Goal: Obtain resource: Download file/media

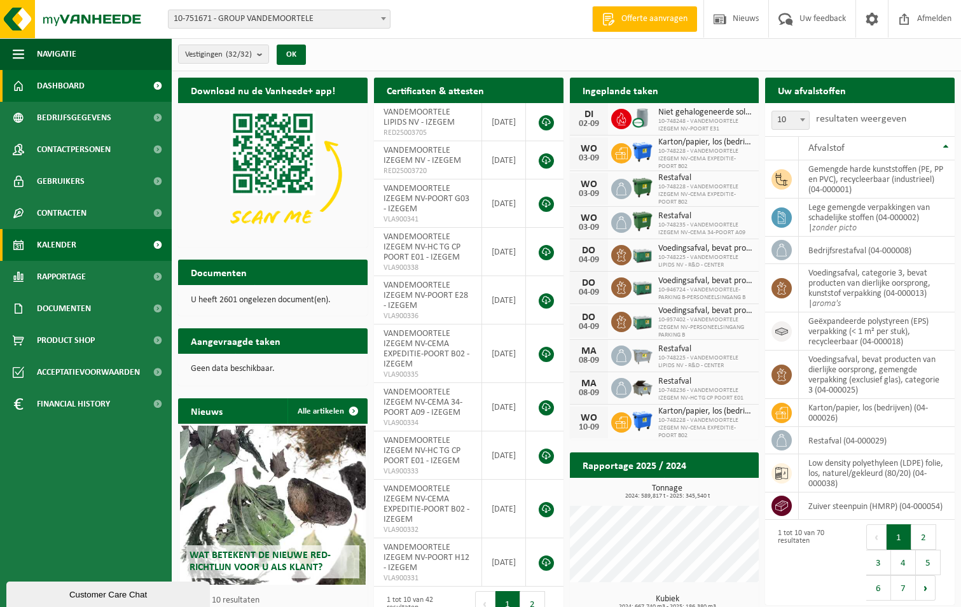
click at [57, 242] on span "Kalender" at bounding box center [56, 245] width 39 height 32
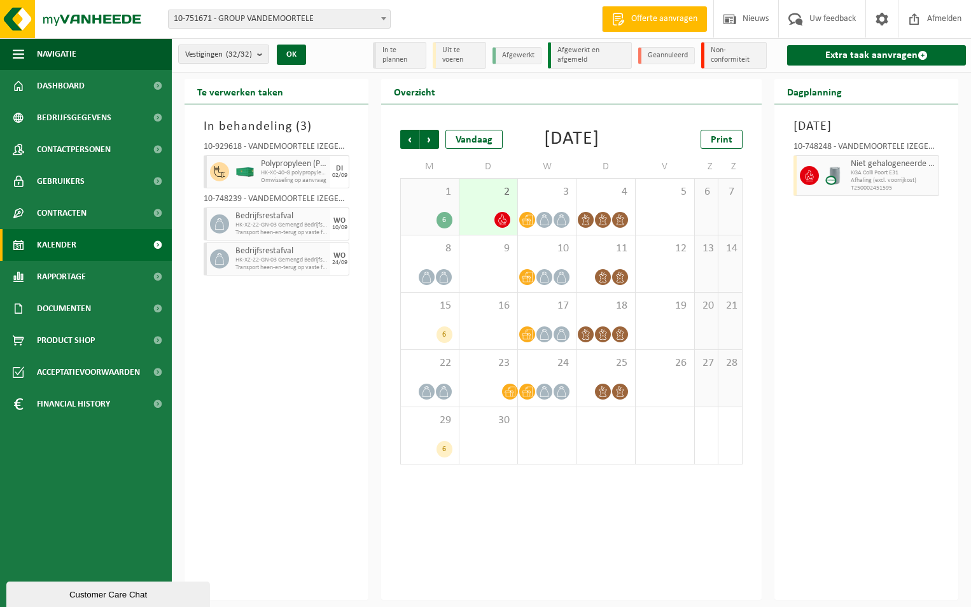
click at [51, 240] on span "Kalender" at bounding box center [56, 245] width 39 height 32
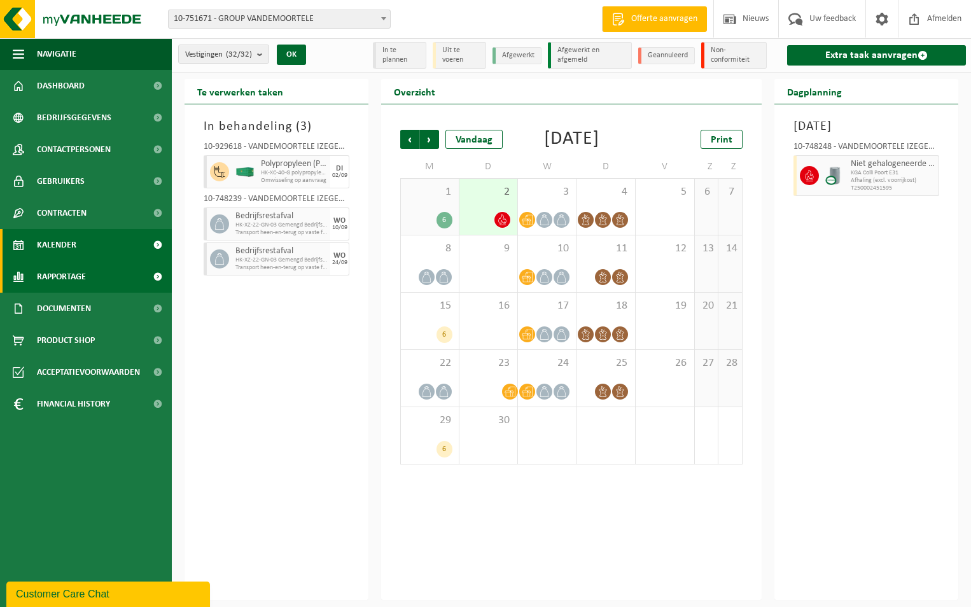
click at [59, 276] on span "Rapportage" at bounding box center [61, 277] width 49 height 32
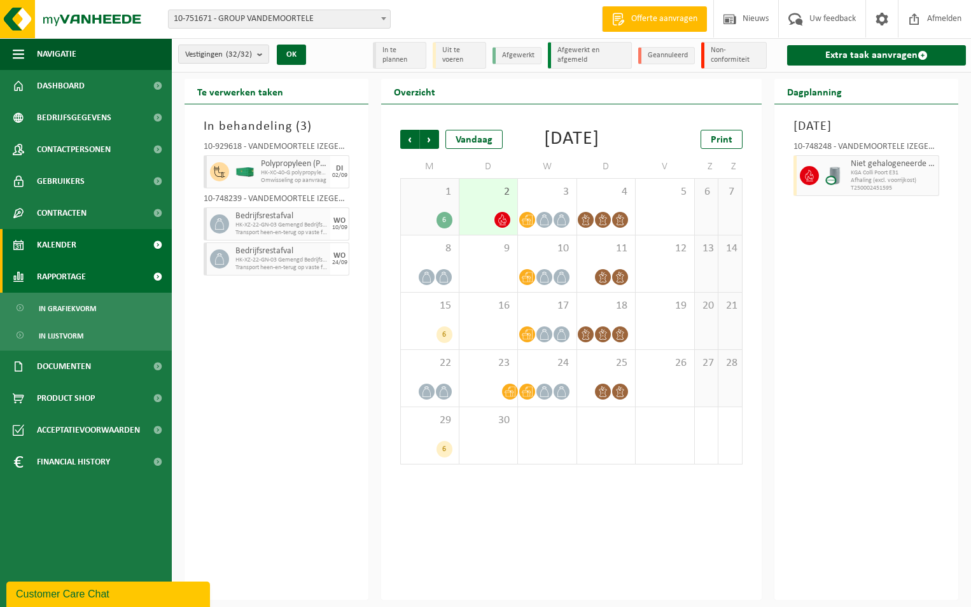
click at [51, 275] on span "Rapportage" at bounding box center [61, 277] width 49 height 32
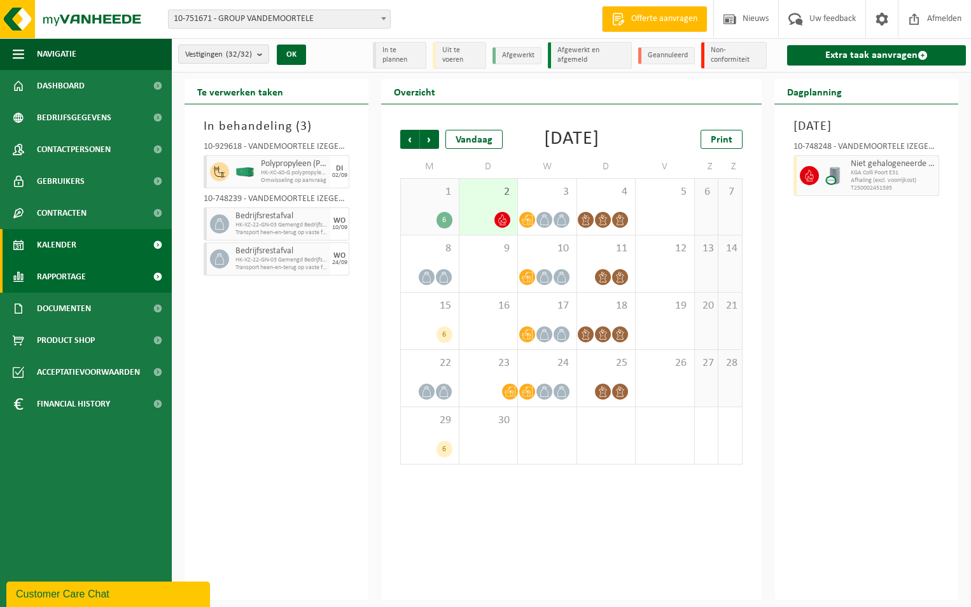
click at [66, 278] on span "Rapportage" at bounding box center [61, 277] width 49 height 32
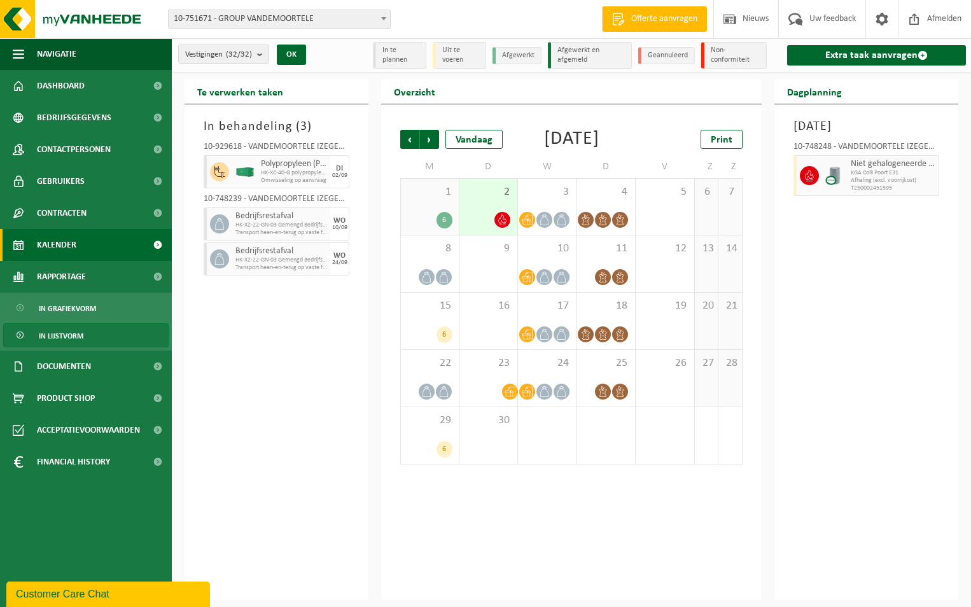
click at [78, 341] on span "In lijstvorm" at bounding box center [61, 336] width 45 height 24
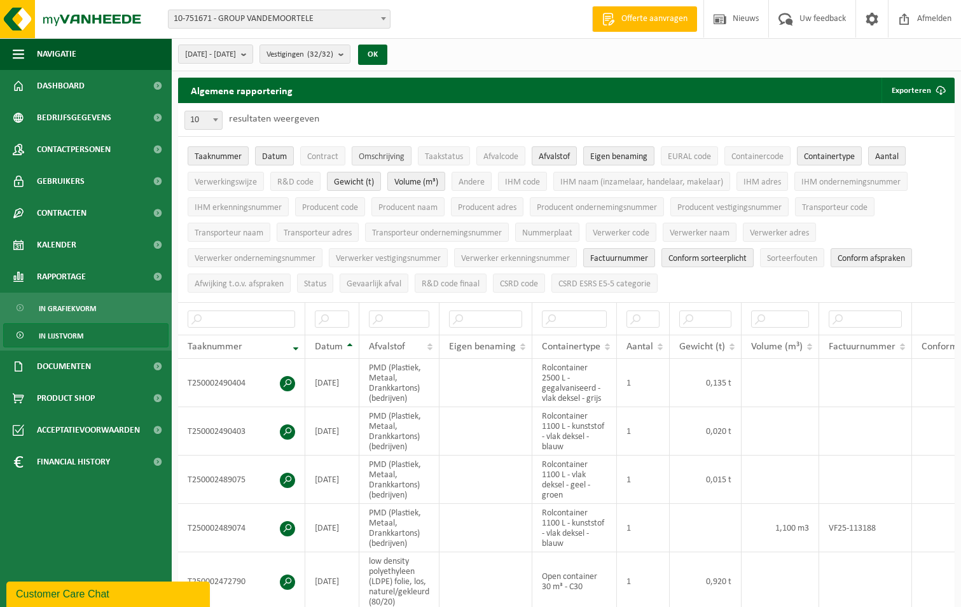
click at [386, 158] on span "Omschrijving" at bounding box center [382, 157] width 46 height 10
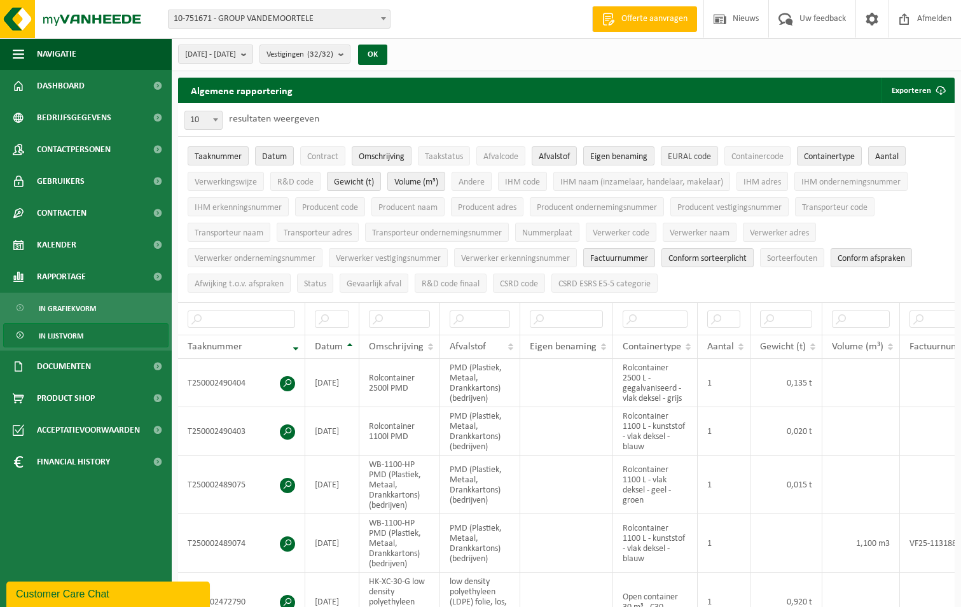
click at [683, 158] on span "EURAL code" at bounding box center [689, 157] width 43 height 10
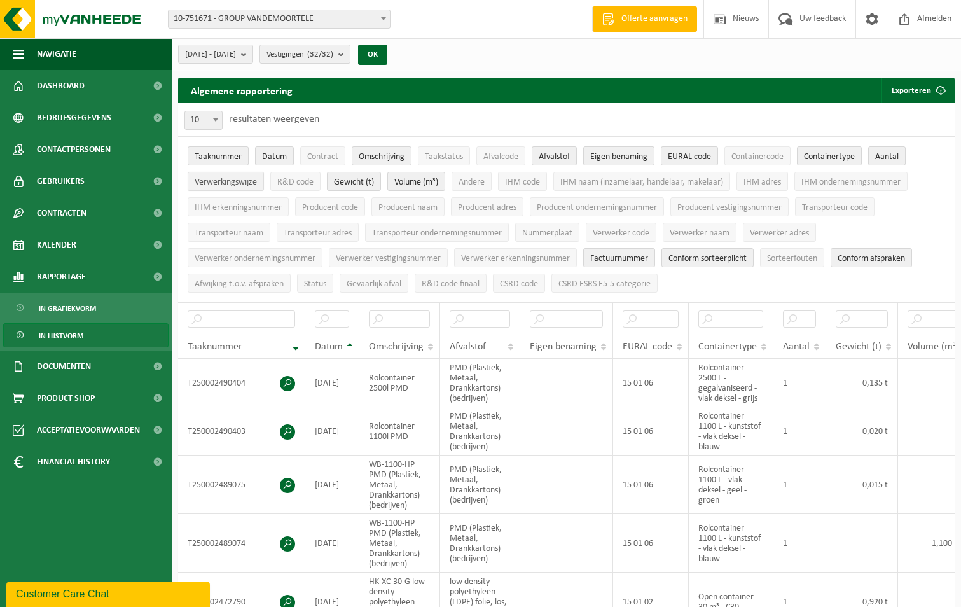
click at [237, 184] on span "Verwerkingswijze" at bounding box center [226, 183] width 62 height 10
click at [295, 183] on span "R&D code" at bounding box center [295, 183] width 36 height 10
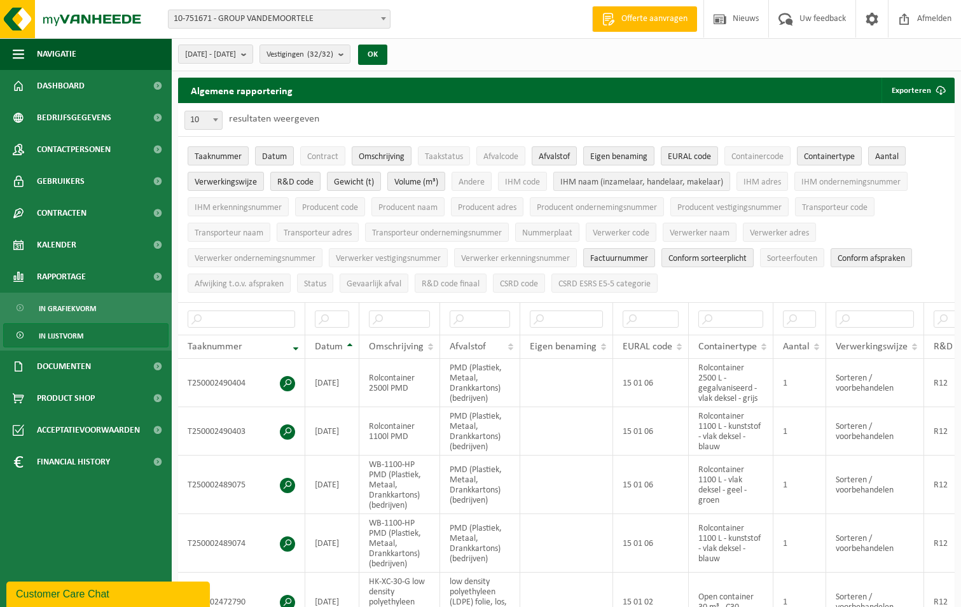
click at [610, 184] on span "IHM naam (inzamelaar, handelaar, makelaar)" at bounding box center [642, 183] width 163 height 10
click at [756, 182] on span "IHM adres" at bounding box center [763, 183] width 38 height 10
click at [264, 203] on span "IHM erkenningsnummer" at bounding box center [238, 208] width 87 height 10
click at [841, 209] on span "Transporteur code" at bounding box center [835, 208] width 66 height 10
click at [228, 230] on span "Transporteur naam" at bounding box center [229, 233] width 69 height 10
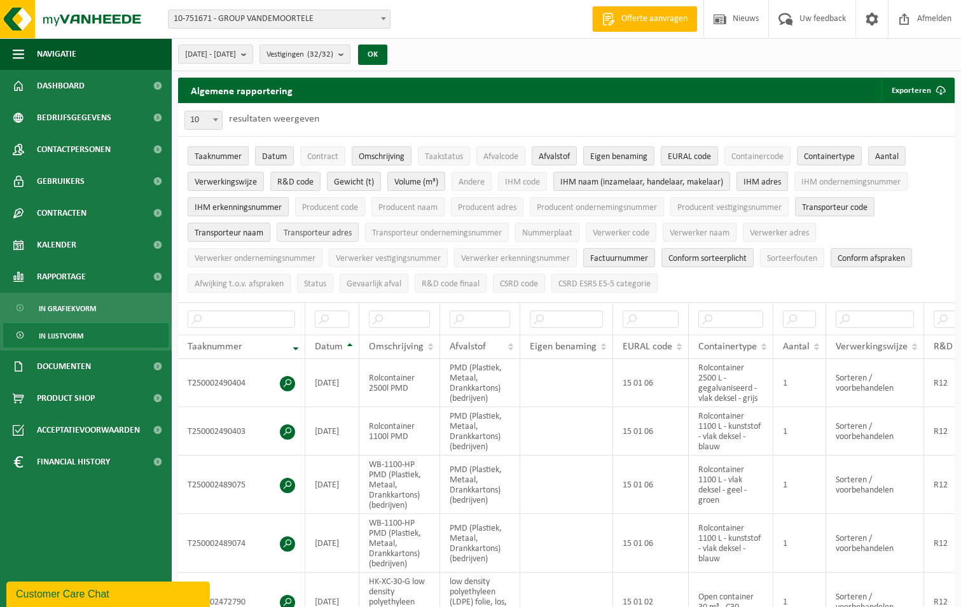
click at [308, 231] on span "Transporteur adres" at bounding box center [318, 233] width 68 height 10
click at [424, 232] on span "Transporteur ondernemingsnummer" at bounding box center [437, 233] width 130 height 10
click at [625, 232] on span "Verwerker code" at bounding box center [621, 233] width 57 height 10
drag, startPoint x: 704, startPoint y: 231, endPoint x: 739, endPoint y: 240, distance: 36.7
click at [706, 230] on span "Verwerker naam" at bounding box center [700, 233] width 60 height 10
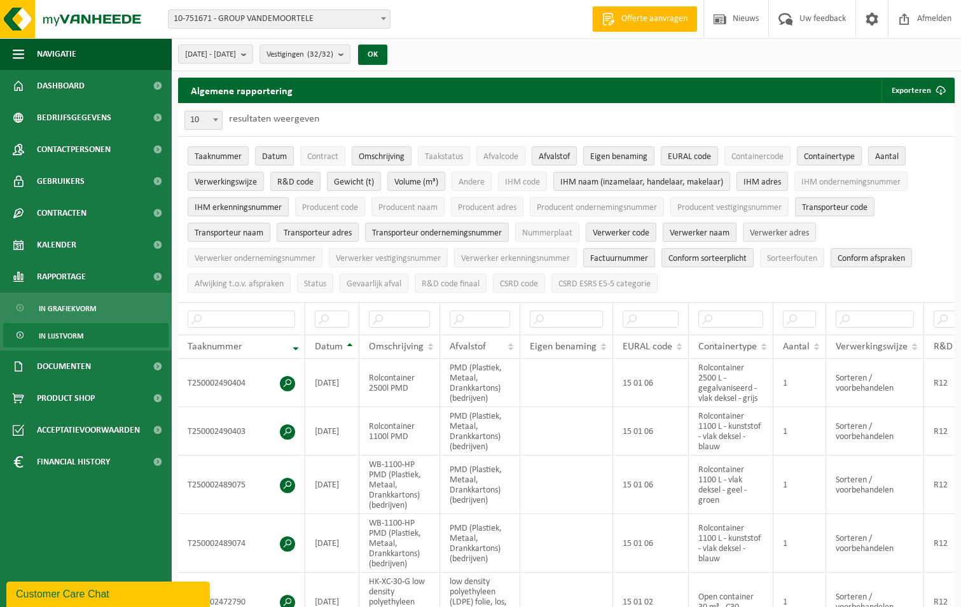
click at [786, 232] on span "Verwerker adres" at bounding box center [779, 233] width 59 height 10
click at [275, 254] on span "Verwerker ondernemingsnummer" at bounding box center [255, 259] width 121 height 10
click at [253, 55] on b "submit" at bounding box center [246, 54] width 11 height 18
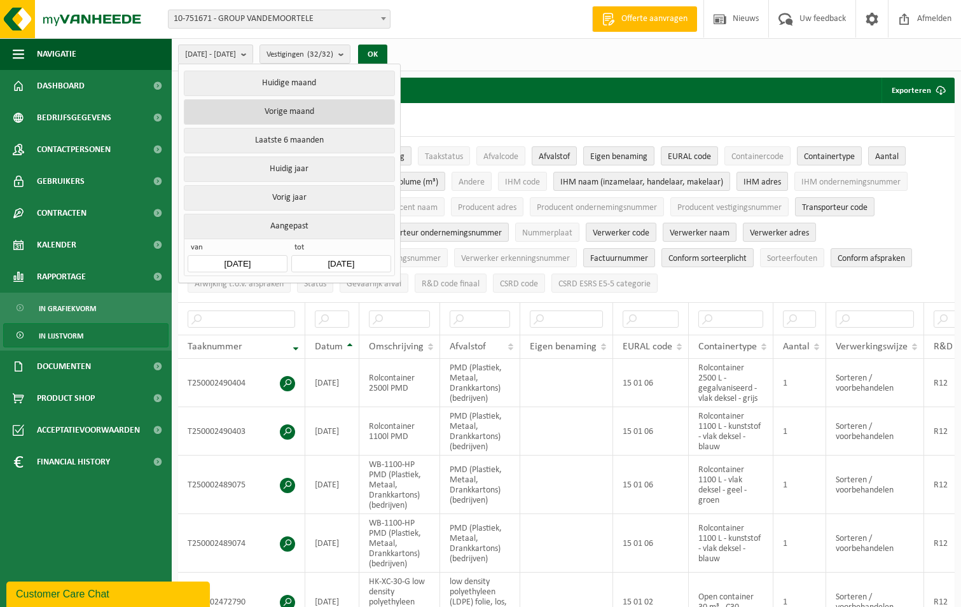
click at [288, 110] on button "Vorige maand" at bounding box center [289, 111] width 211 height 25
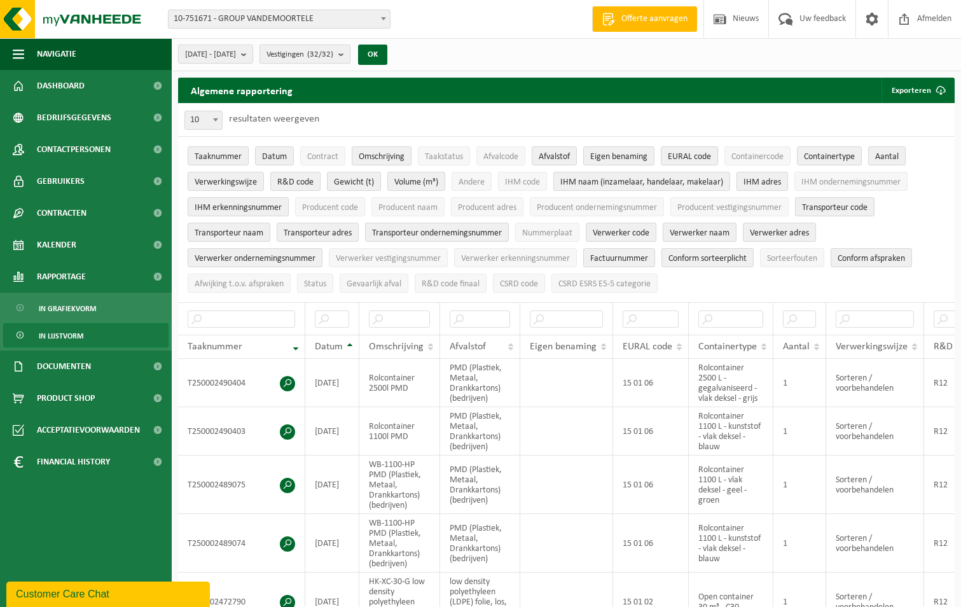
click at [350, 55] on b "submit" at bounding box center [343, 54] width 11 height 18
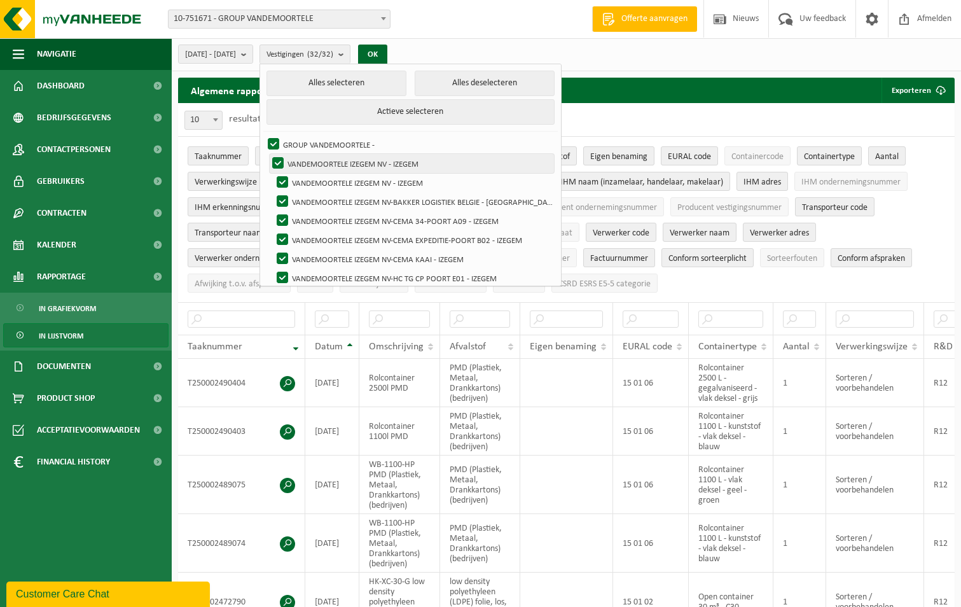
click at [400, 164] on label "VANDEMOORTELE IZEGEM NV - IZEGEM" at bounding box center [412, 163] width 284 height 19
click at [268, 154] on input "VANDEMOORTELE IZEGEM NV - IZEGEM" at bounding box center [267, 153] width 1 height 1
checkbox input "false"
click at [377, 145] on label "GROUP VANDEMOORTELE -" at bounding box center [409, 144] width 289 height 19
click at [263, 135] on input "GROUP VANDEMOORTELE -" at bounding box center [263, 134] width 1 height 1
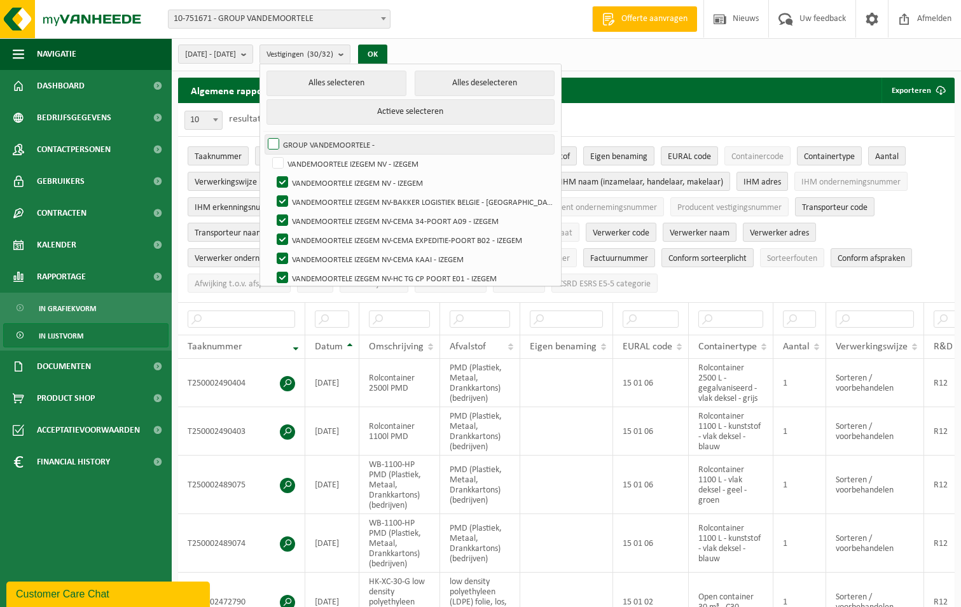
click at [377, 144] on label "GROUP VANDEMOORTELE -" at bounding box center [409, 144] width 289 height 19
click at [263, 135] on input "GROUP VANDEMOORTELE -" at bounding box center [263, 134] width 1 height 1
click at [378, 143] on label "GROUP VANDEMOORTELE -" at bounding box center [409, 144] width 289 height 19
click at [263, 135] on input "GROUP VANDEMOORTELE -" at bounding box center [263, 134] width 1 height 1
checkbox input "false"
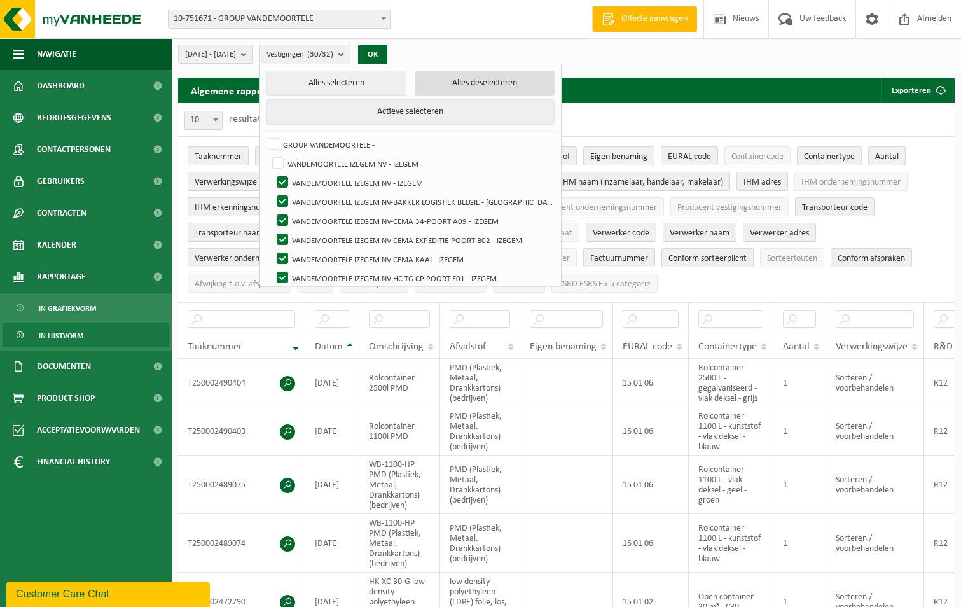
click at [502, 83] on button "Alles deselecteren" at bounding box center [485, 83] width 141 height 25
checkbox input "false"
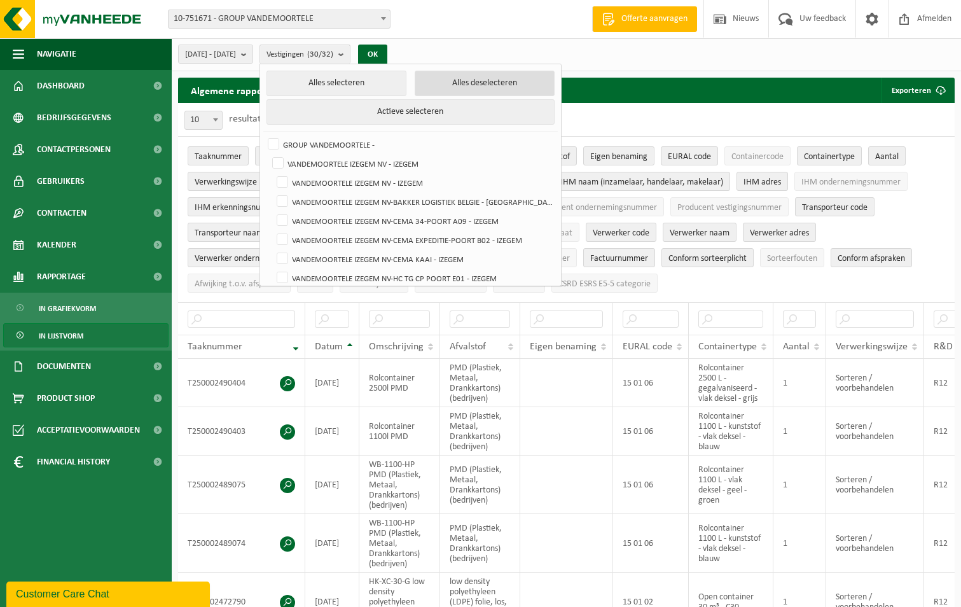
checkbox input "false"
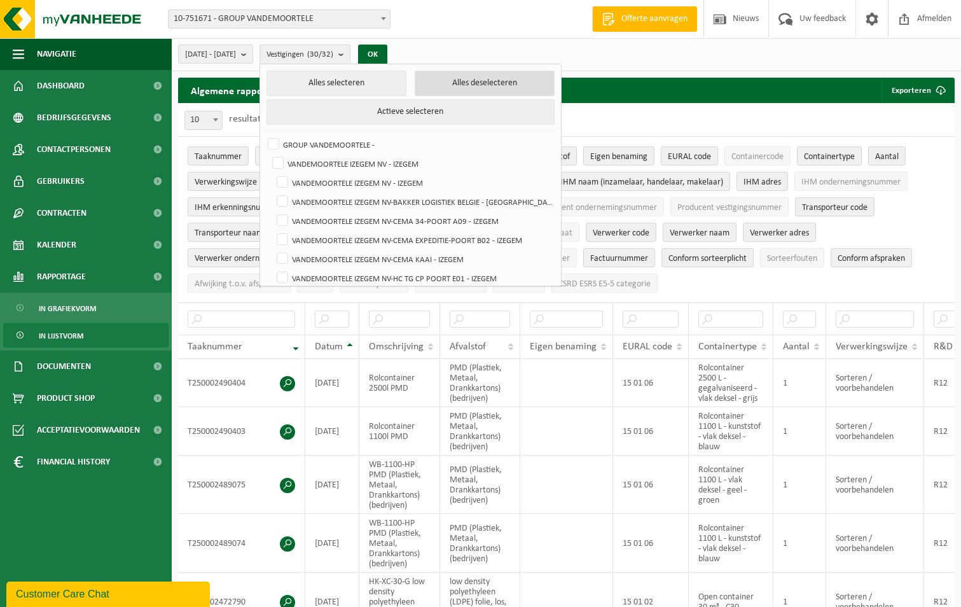
checkbox input "false"
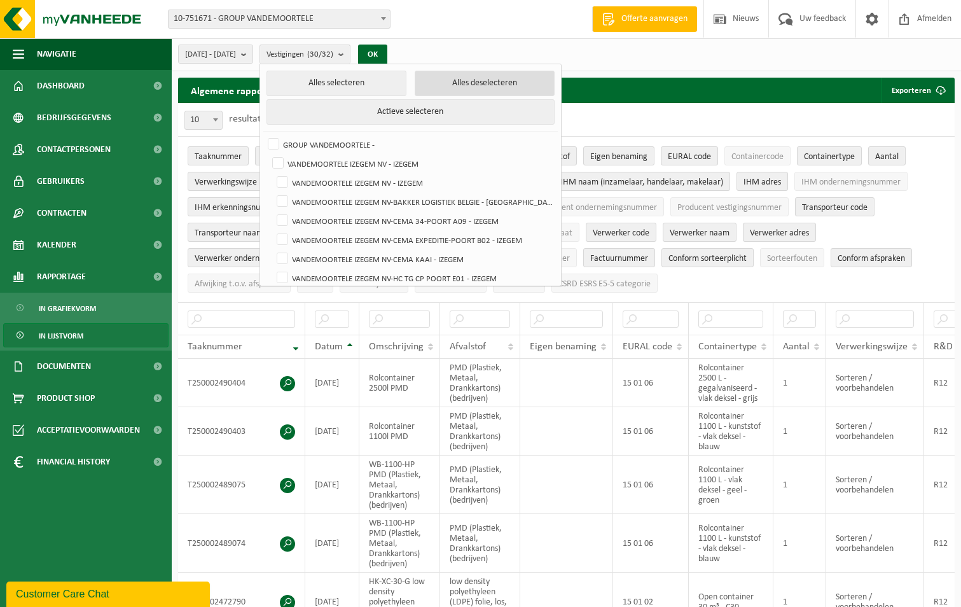
checkbox input "false"
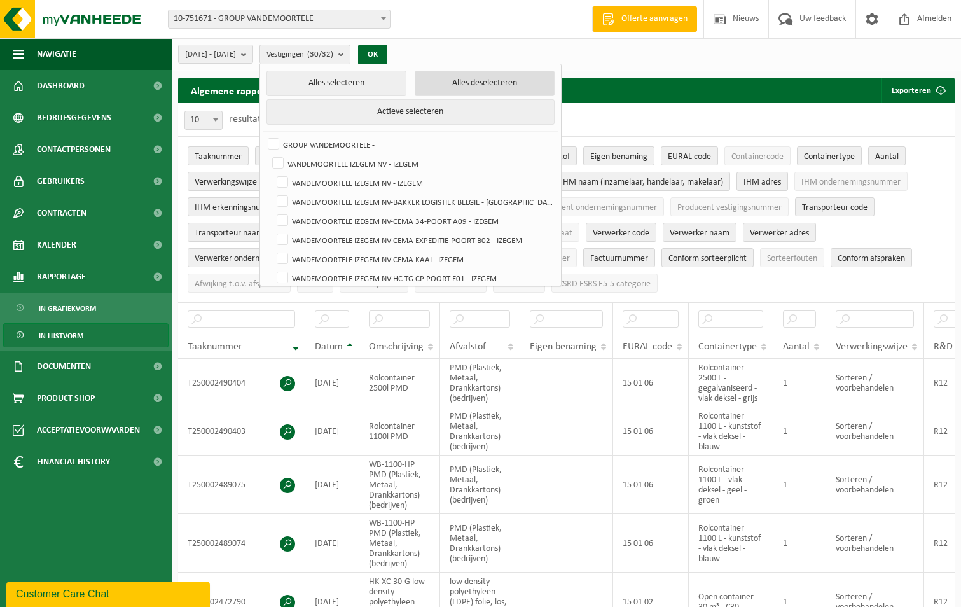
checkbox input "false"
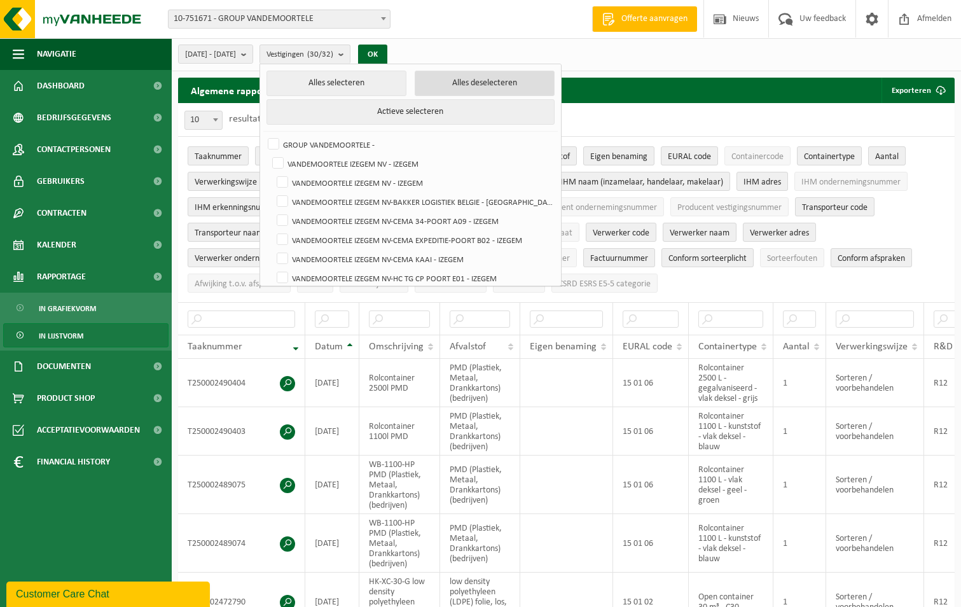
checkbox input "false"
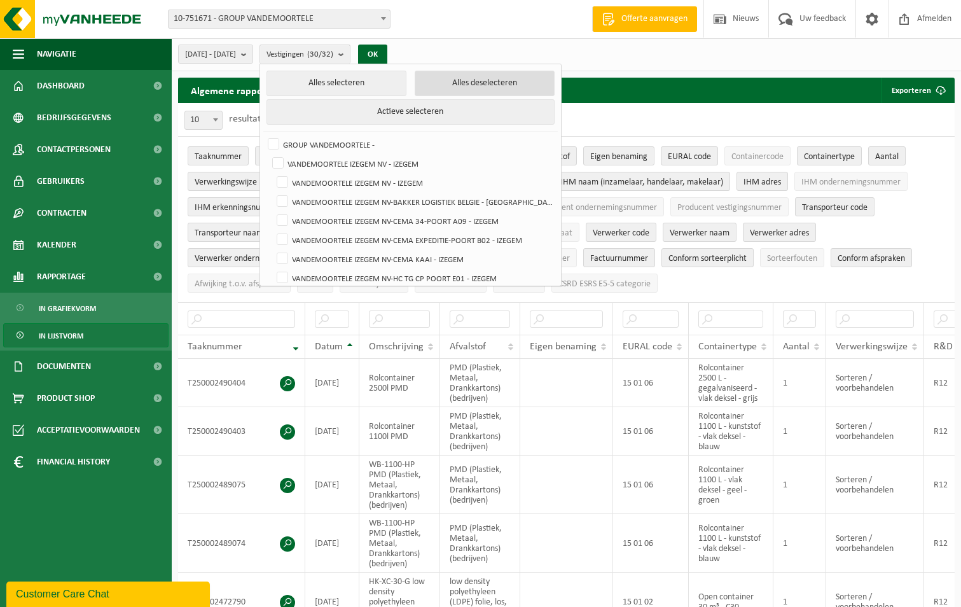
checkbox input "false"
click at [420, 162] on label "VANDEMOORTELE IZEGEM NV - IZEGEM" at bounding box center [412, 163] width 284 height 19
click at [268, 154] on input "VANDEMOORTELE IZEGEM NV - IZEGEM" at bounding box center [267, 153] width 1 height 1
checkbox input "true"
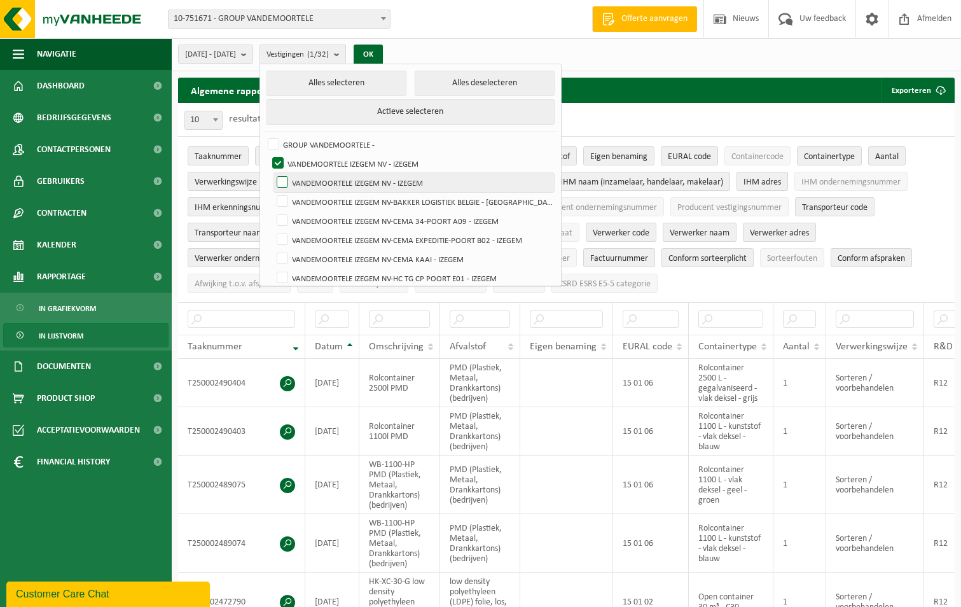
click at [314, 184] on label "VANDEMOORTELE IZEGEM NV - IZEGEM" at bounding box center [414, 182] width 280 height 19
click at [272, 173] on input "VANDEMOORTELE IZEGEM NV - IZEGEM" at bounding box center [272, 172] width 1 height 1
checkbox input "true"
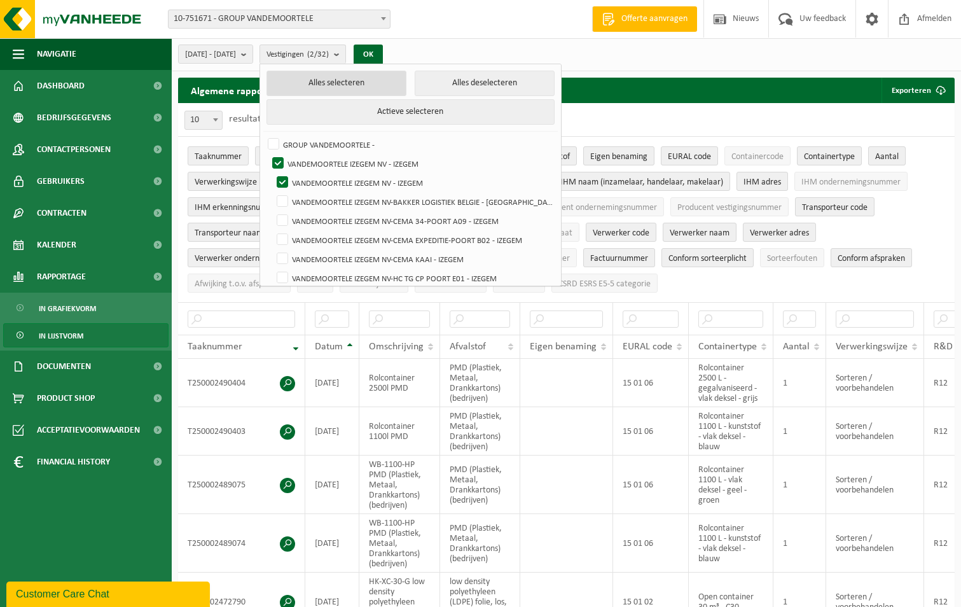
click at [380, 83] on button "Alles selecteren" at bounding box center [337, 83] width 141 height 25
checkbox input "true"
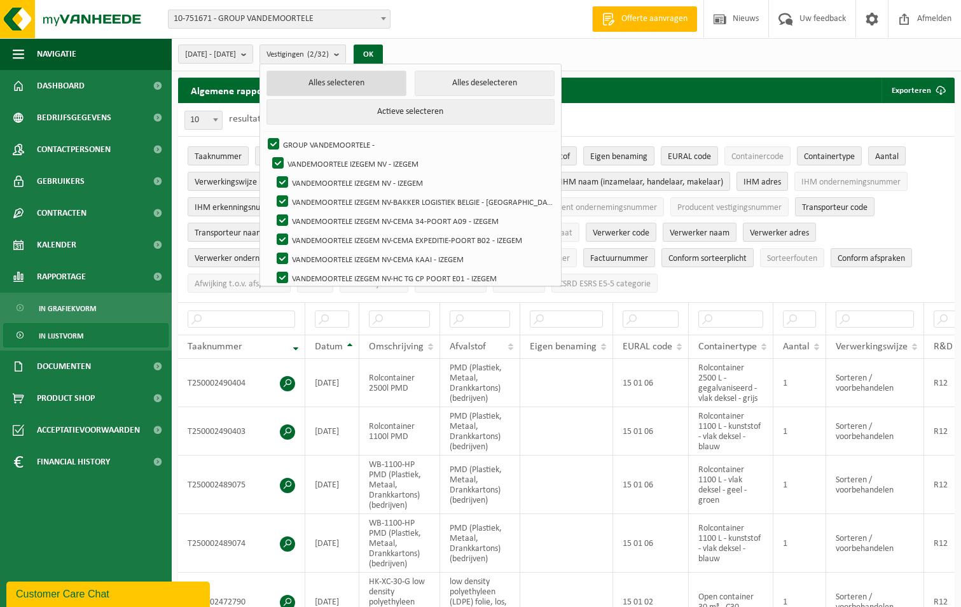
checkbox input "true"
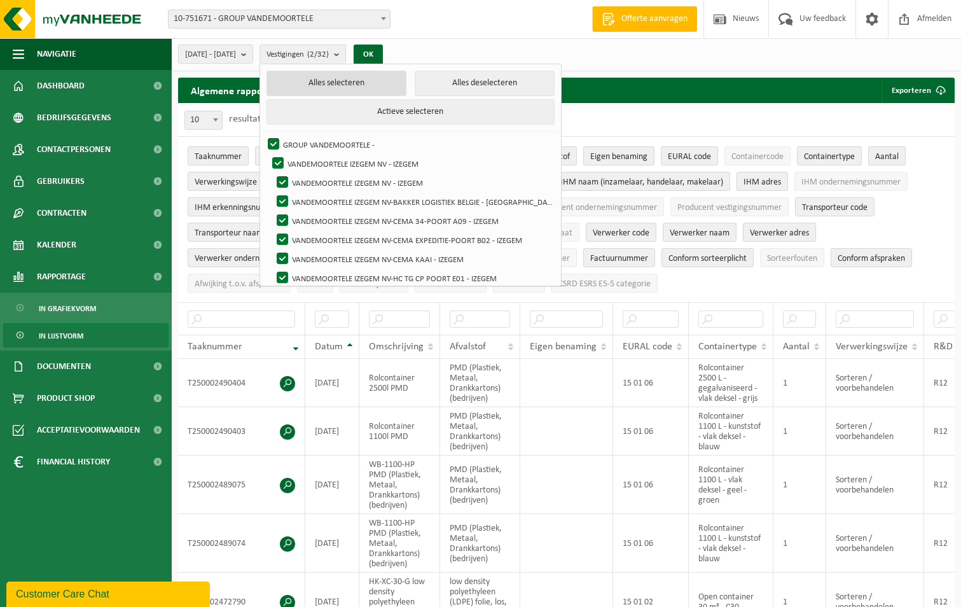
checkbox input "true"
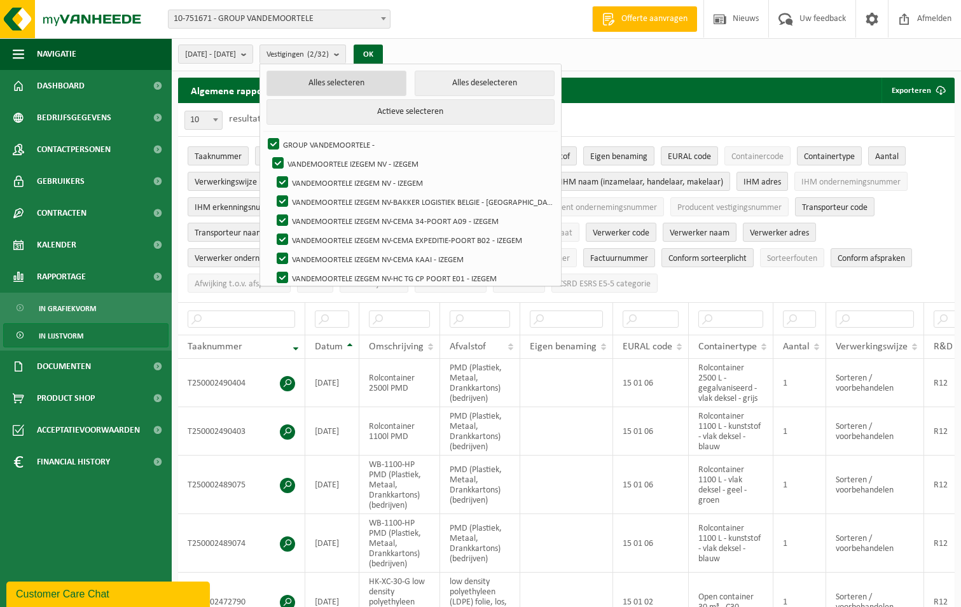
checkbox input "true"
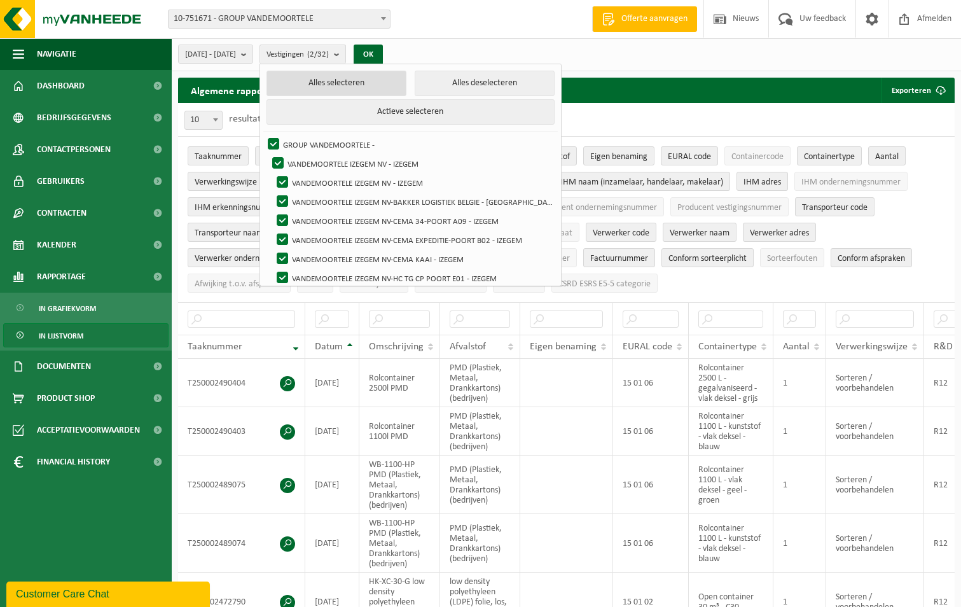
checkbox input "true"
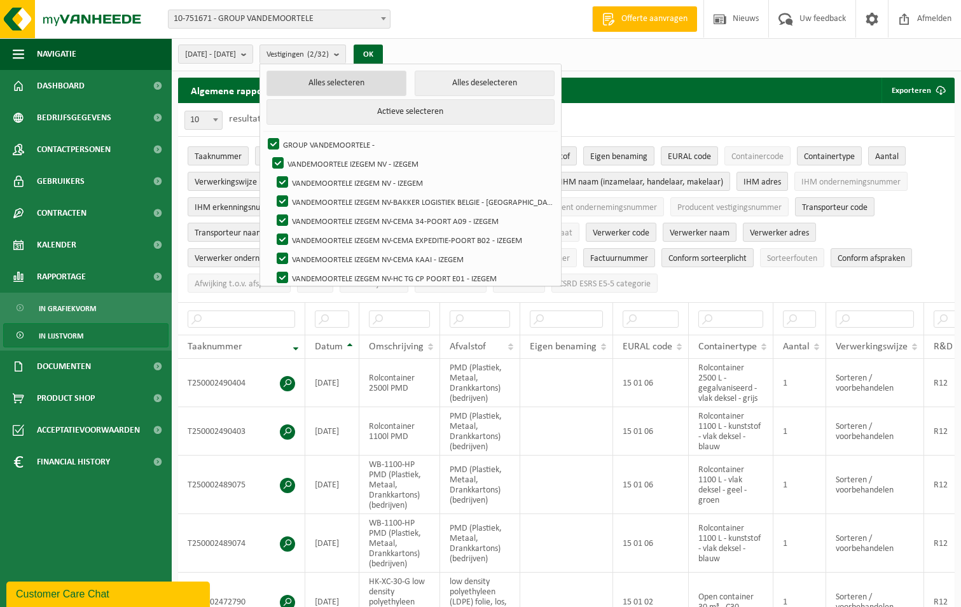
checkbox input "true"
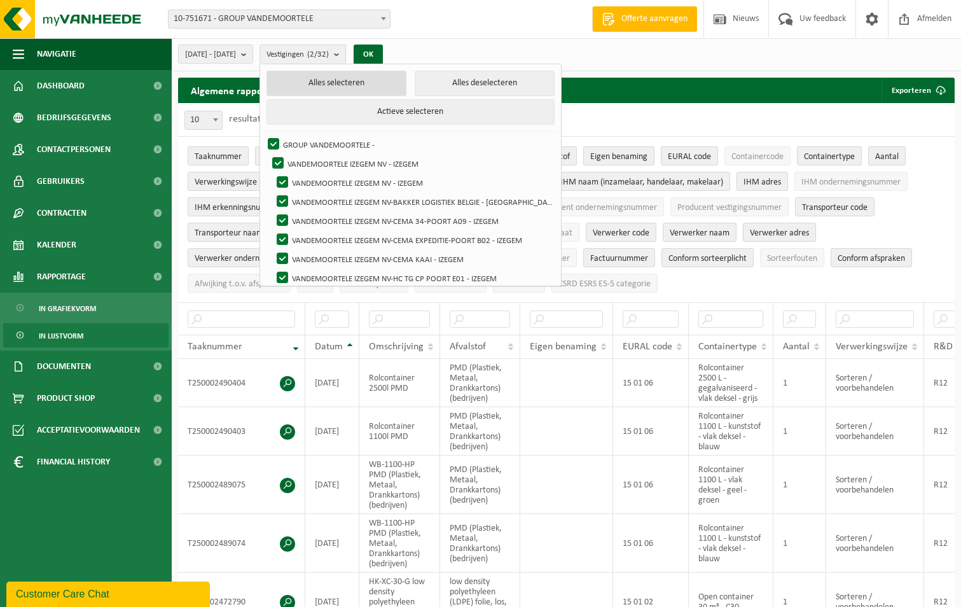
checkbox input "true"
click at [307, 143] on label "GROUP VANDEMOORTELE -" at bounding box center [409, 144] width 289 height 19
click at [263, 135] on input "GROUP VANDEMOORTELE -" at bounding box center [263, 134] width 1 height 1
checkbox input "false"
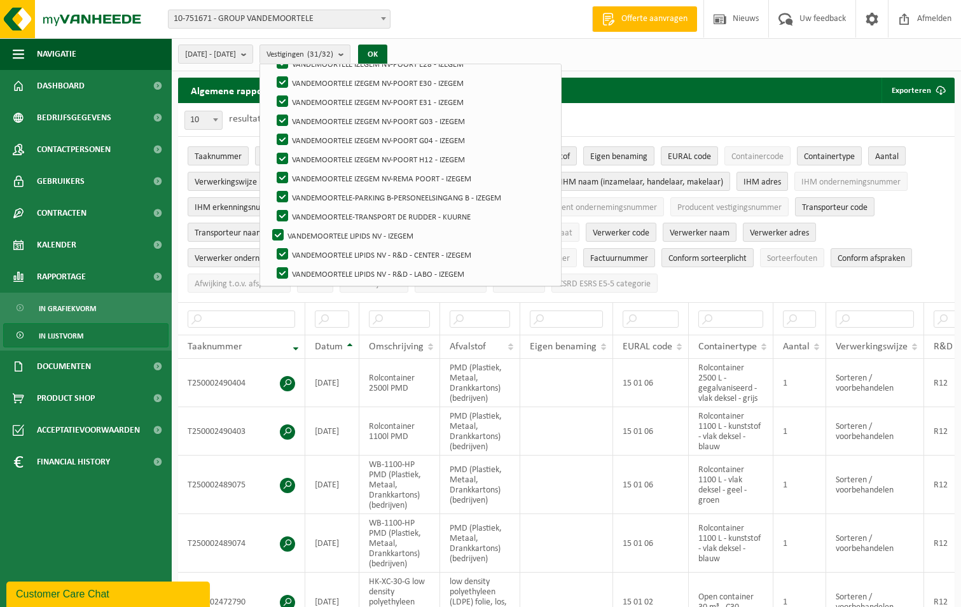
scroll to position [464, 0]
click at [309, 230] on label "VANDEMOORTELE LIPIDS NV - IZEGEM" at bounding box center [412, 233] width 284 height 19
click at [268, 224] on input "VANDEMOORTELE LIPIDS NV - IZEGEM" at bounding box center [267, 223] width 1 height 1
checkbox input "false"
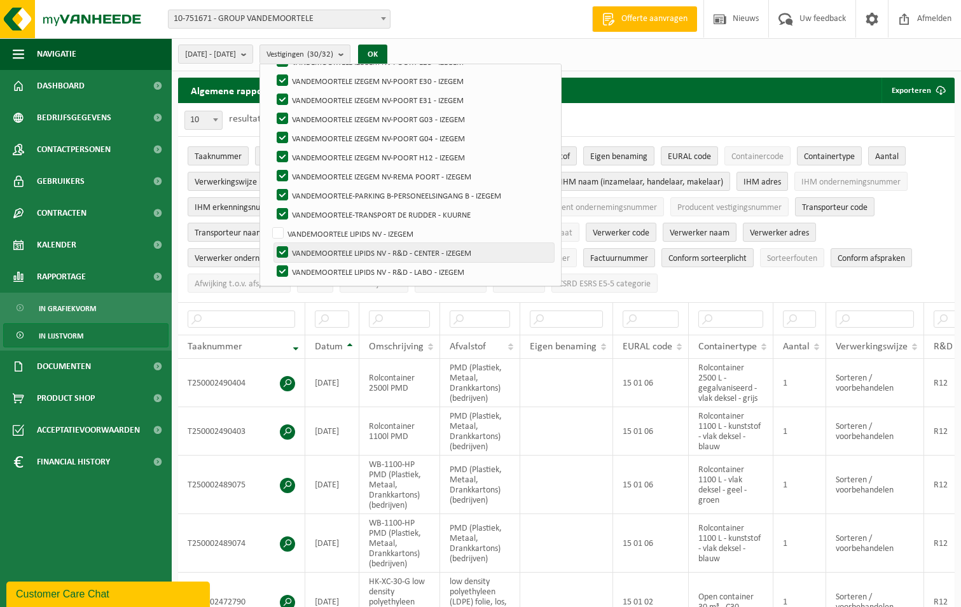
click at [315, 247] on label "VANDEMOORTELE LIPIDS NV - R&D - CENTER - IZEGEM" at bounding box center [414, 252] width 280 height 19
click at [272, 243] on input "VANDEMOORTELE LIPIDS NV - R&D - CENTER - IZEGEM" at bounding box center [272, 242] width 1 height 1
checkbox input "false"
click at [316, 266] on label "VANDEMOORTELE LIPIDS NV - R&D - LABO - IZEGEM" at bounding box center [414, 271] width 280 height 19
click at [272, 262] on input "VANDEMOORTELE LIPIDS NV - R&D - LABO - IZEGEM" at bounding box center [272, 261] width 1 height 1
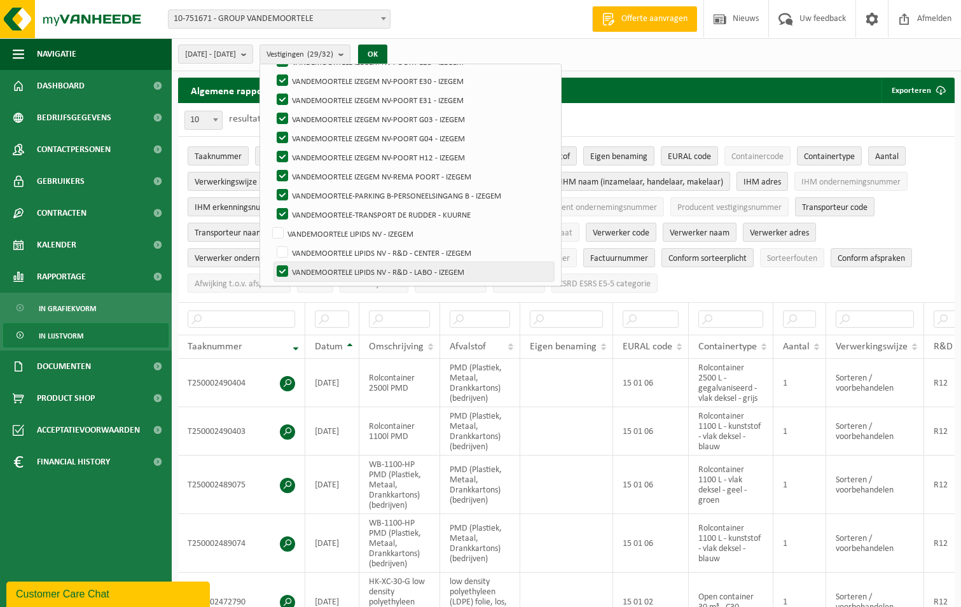
checkbox input "false"
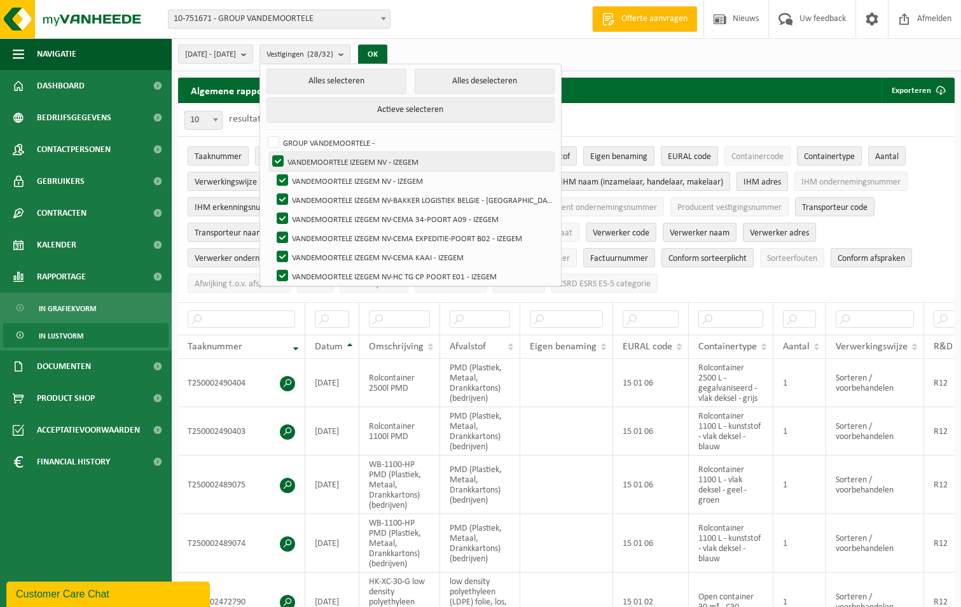
scroll to position [0, 0]
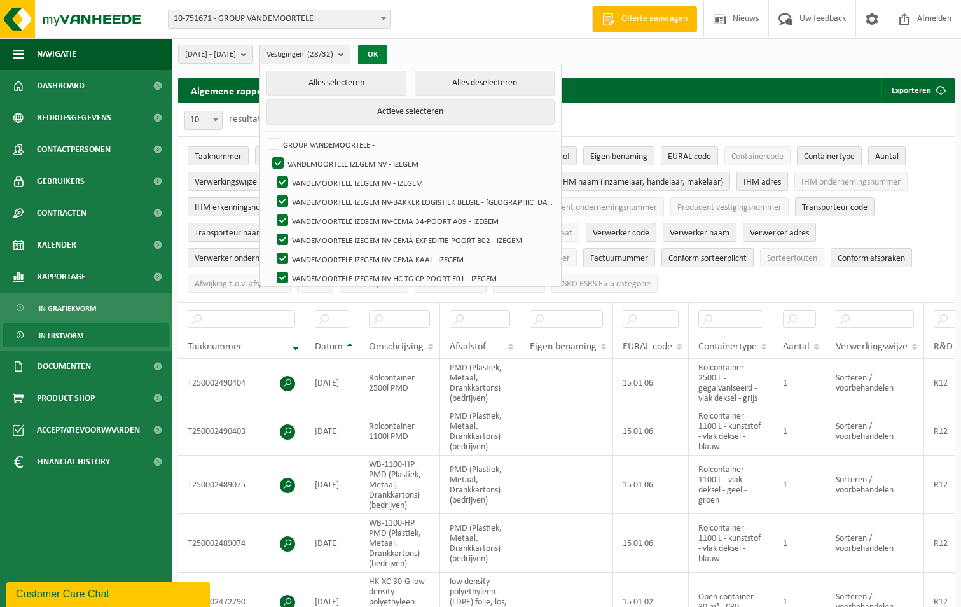
drag, startPoint x: 412, startPoint y: 51, endPoint x: 392, endPoint y: 101, distance: 53.6
click at [387, 51] on button "OK" at bounding box center [372, 55] width 29 height 20
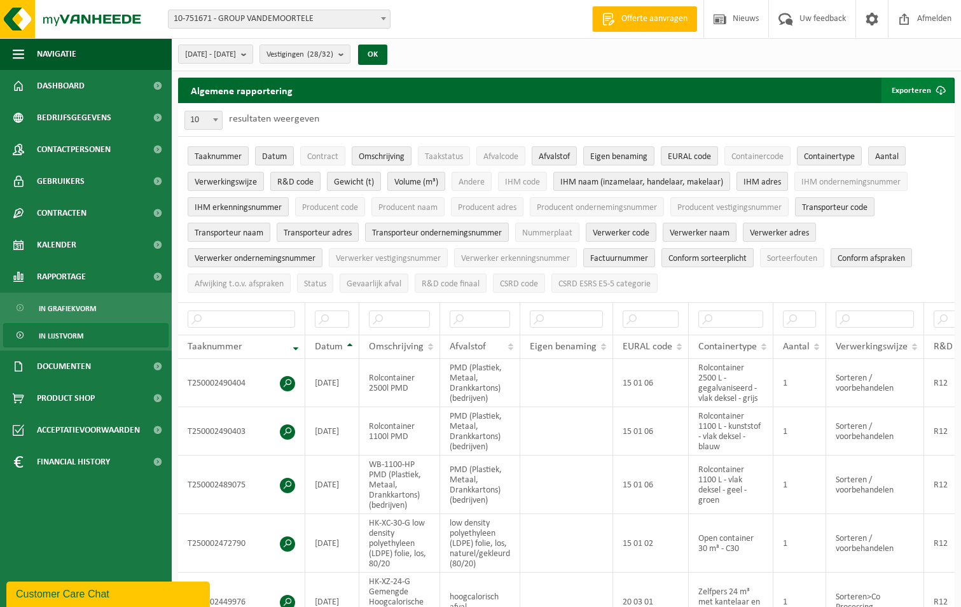
click at [909, 88] on button "Exporteren" at bounding box center [918, 90] width 72 height 25
click at [896, 118] on link "Enkel mijn selectie" at bounding box center [895, 115] width 115 height 25
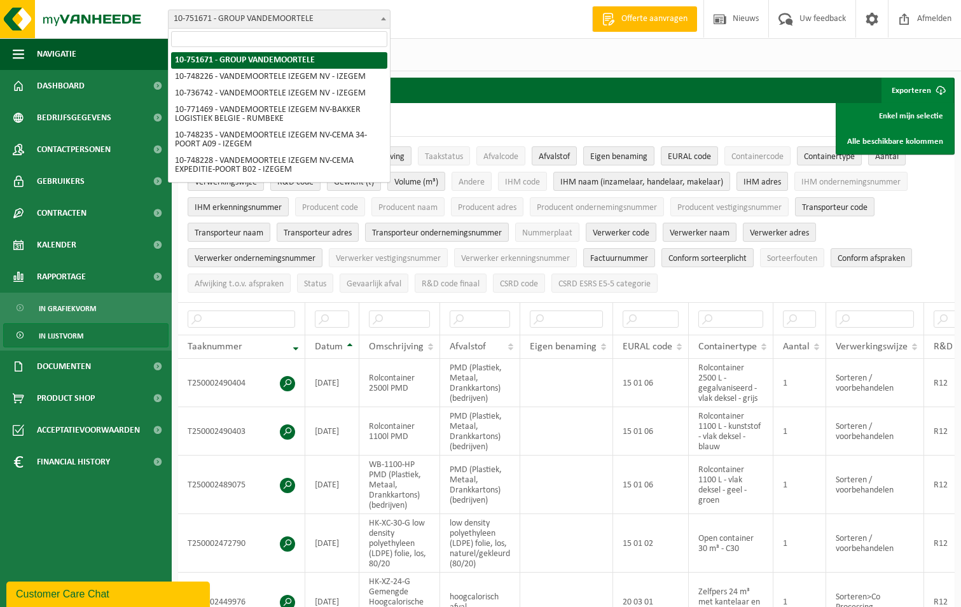
click at [382, 18] on b at bounding box center [383, 18] width 5 height 3
